Goal: Transaction & Acquisition: Purchase product/service

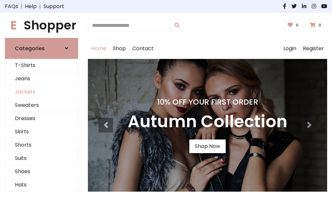
click at [41, 92] on link "Jackets" at bounding box center [41, 91] width 73 height 13
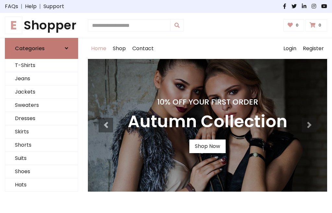
click at [41, 48] on h6 "Categories" at bounding box center [30, 48] width 30 height 6
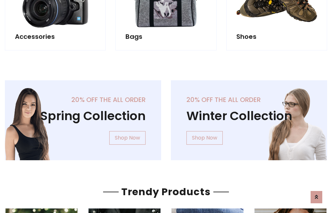
scroll to position [605, 0]
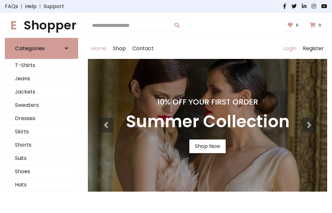
click at [289, 48] on link "Login" at bounding box center [289, 48] width 19 height 21
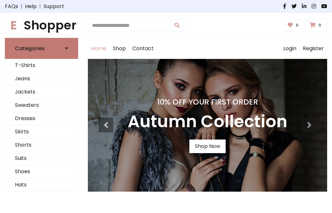
click at [66, 48] on icon at bounding box center [66, 48] width 3 height 5
